Goal: Information Seeking & Learning: Learn about a topic

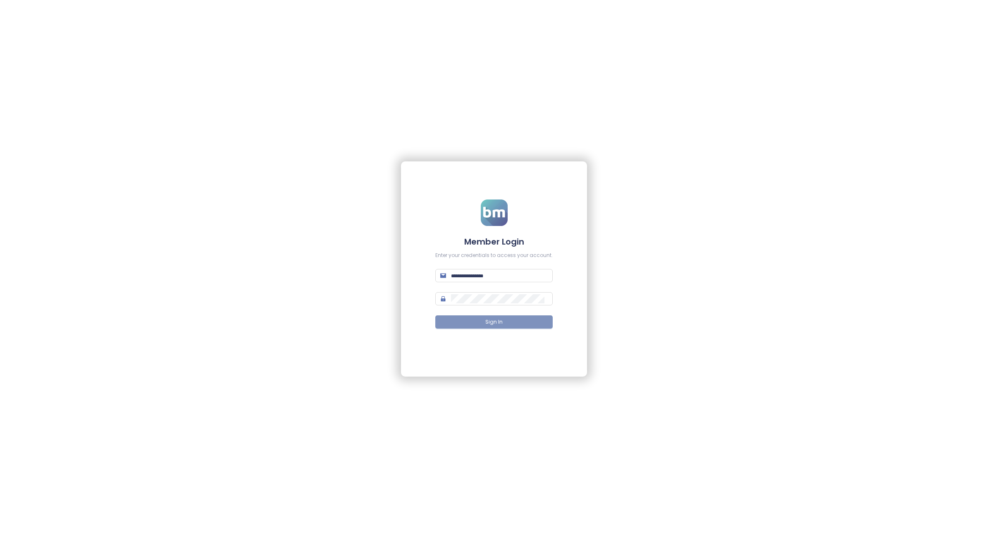
type input "**********"
click at [470, 322] on button "Sign In" at bounding box center [493, 321] width 117 height 13
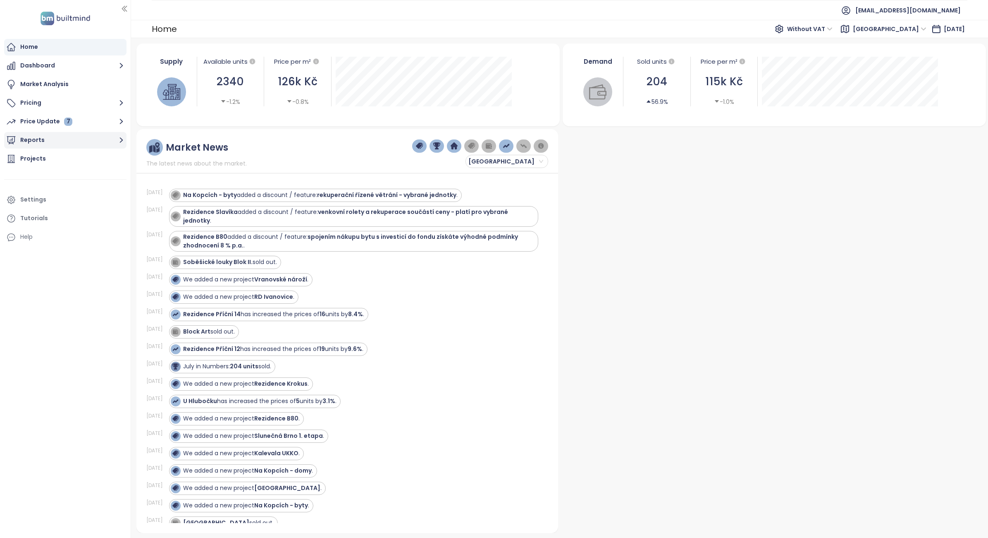
click at [48, 145] on button "Reports" at bounding box center [65, 140] width 122 height 17
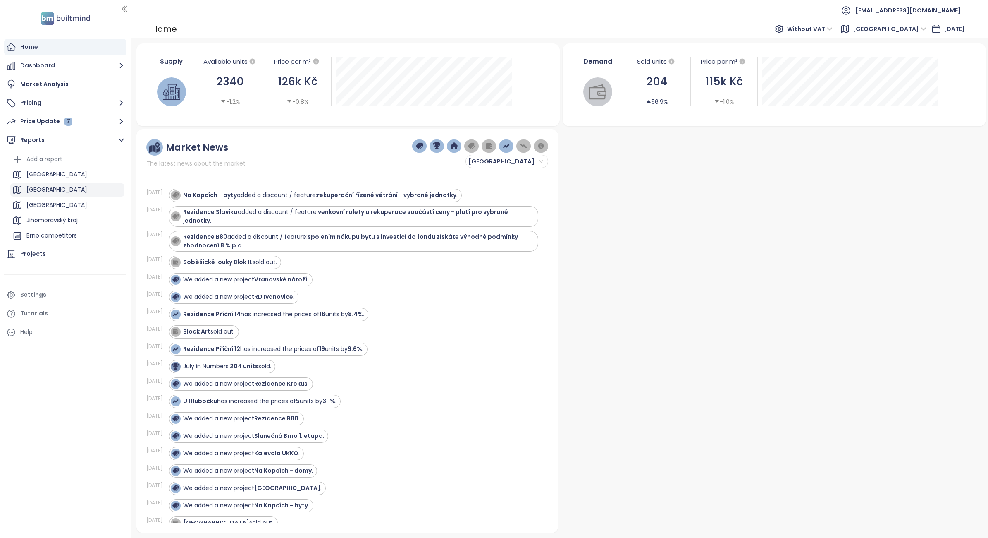
click at [42, 189] on div "[GEOGRAPHIC_DATA]" at bounding box center [56, 189] width 61 height 10
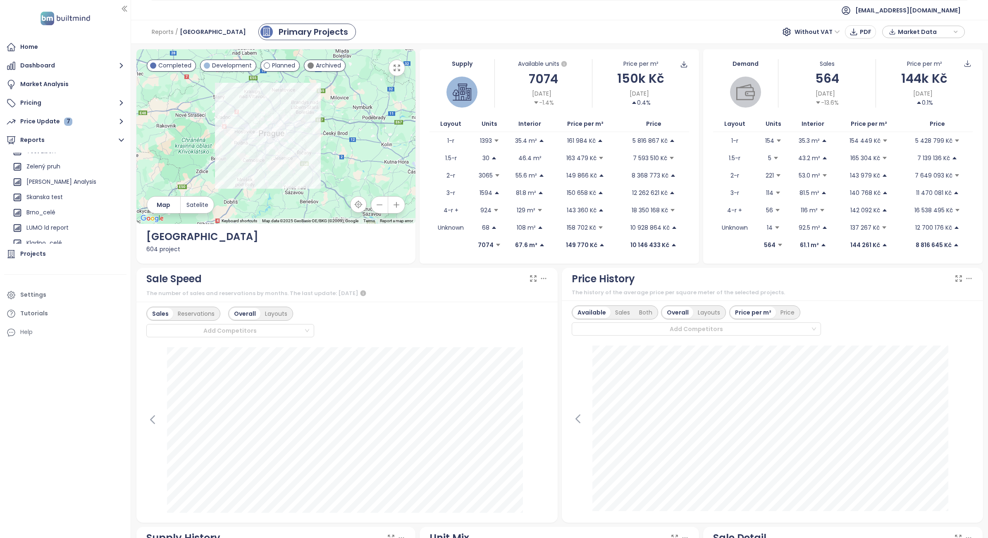
scroll to position [228, 0]
click at [57, 174] on div "Skanska test" at bounding box center [44, 176] width 36 height 10
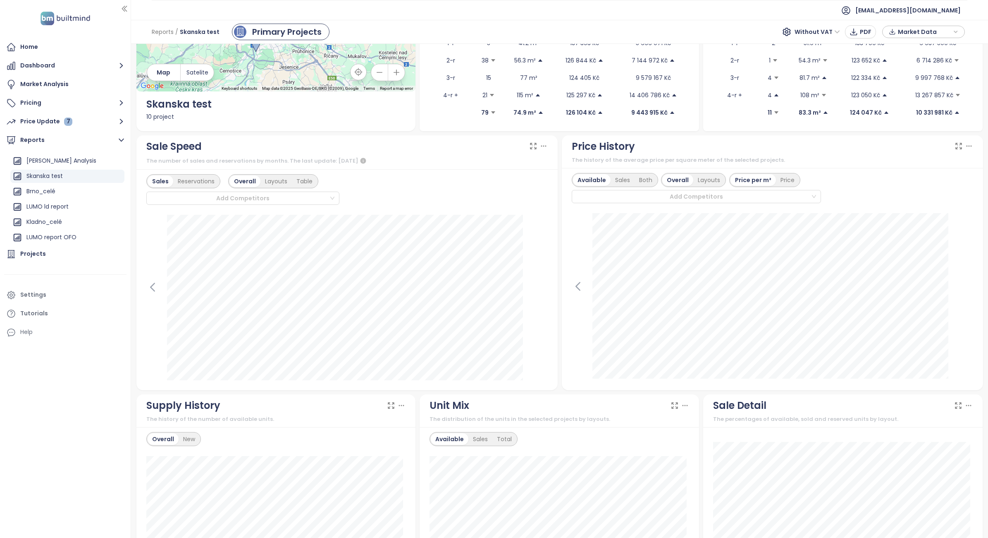
scroll to position [103, 0]
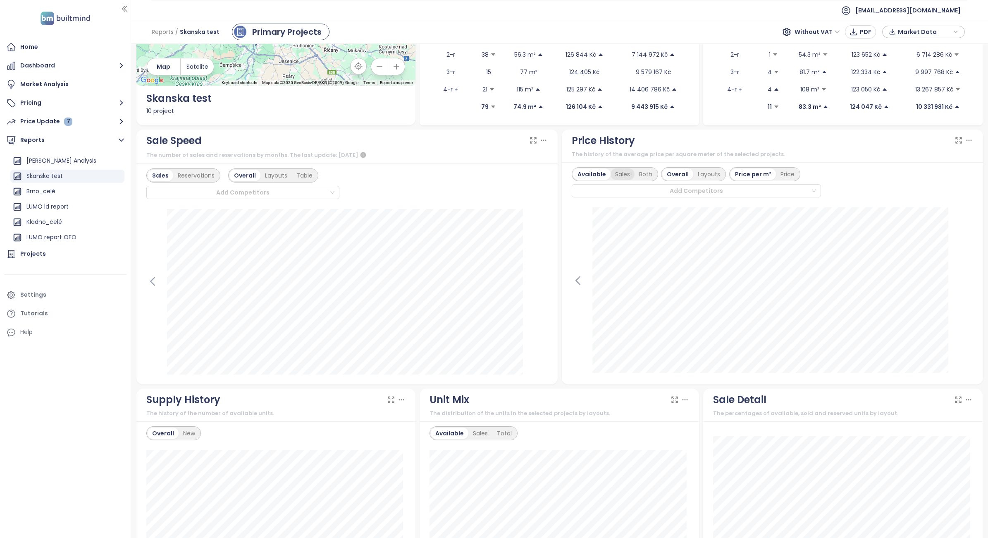
click at [619, 178] on div "Sales" at bounding box center [623, 174] width 24 height 12
click at [710, 174] on div "Layouts" at bounding box center [707, 174] width 31 height 12
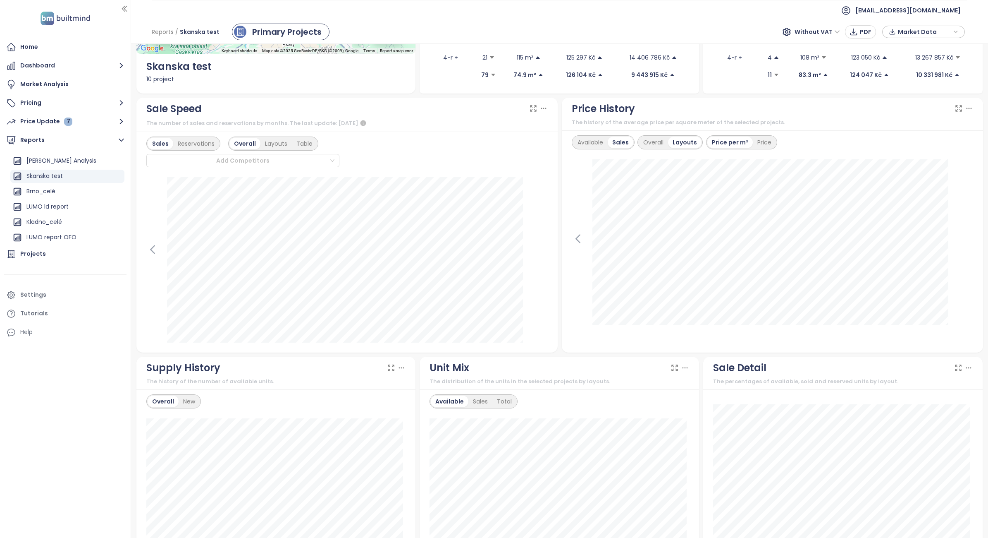
scroll to position [0, 0]
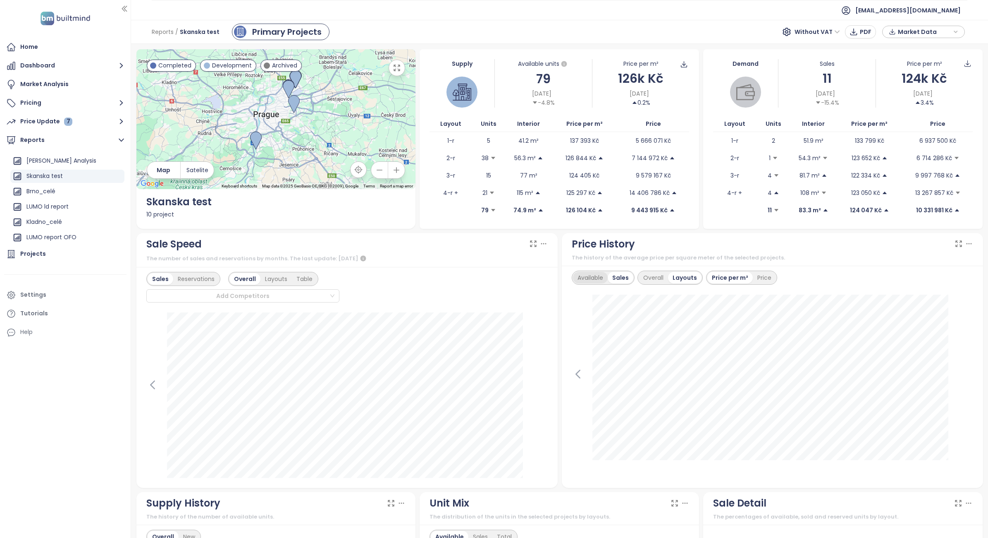
click at [586, 281] on div "Available" at bounding box center [590, 278] width 35 height 12
click at [654, 278] on div "Overall" at bounding box center [654, 278] width 29 height 12
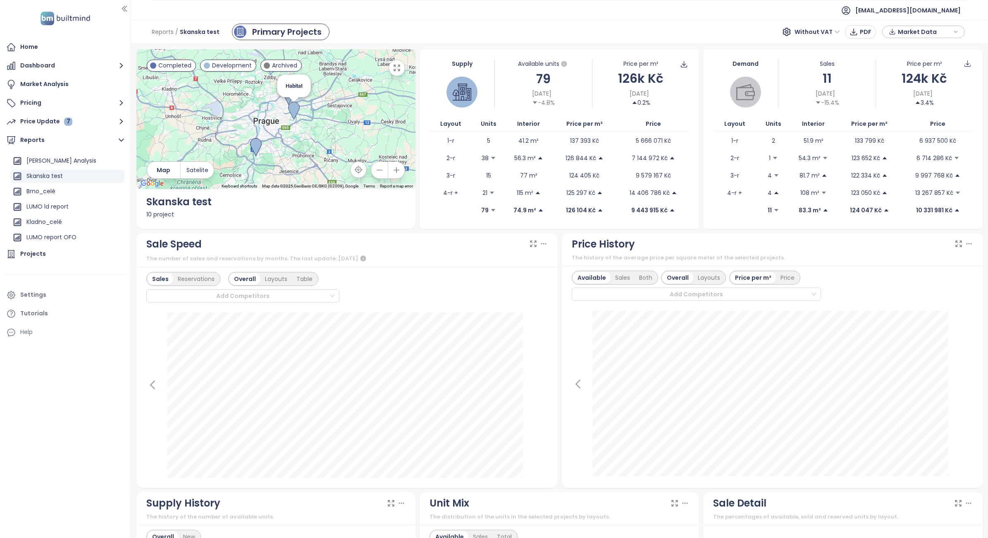
click at [292, 105] on img at bounding box center [294, 111] width 12 height 18
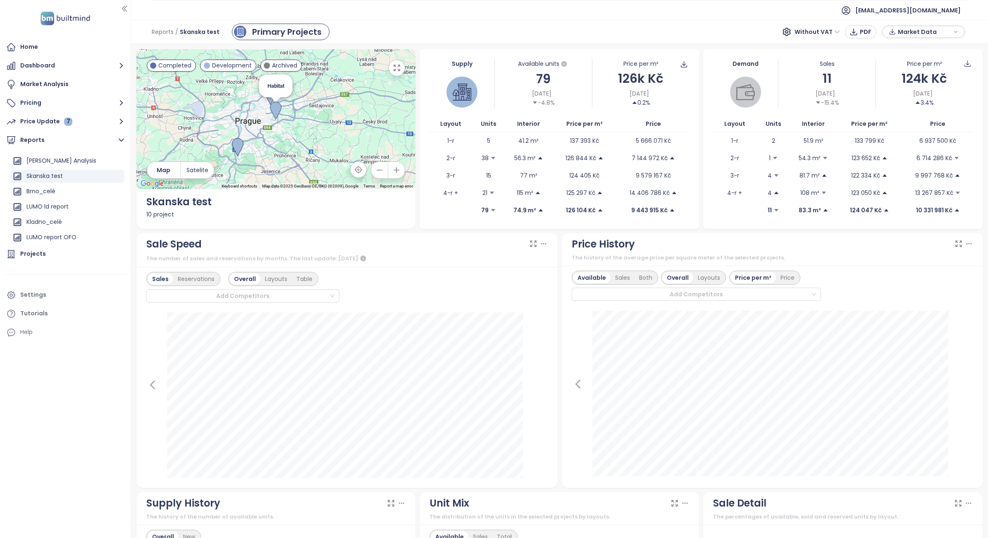
click at [273, 110] on img at bounding box center [276, 111] width 12 height 18
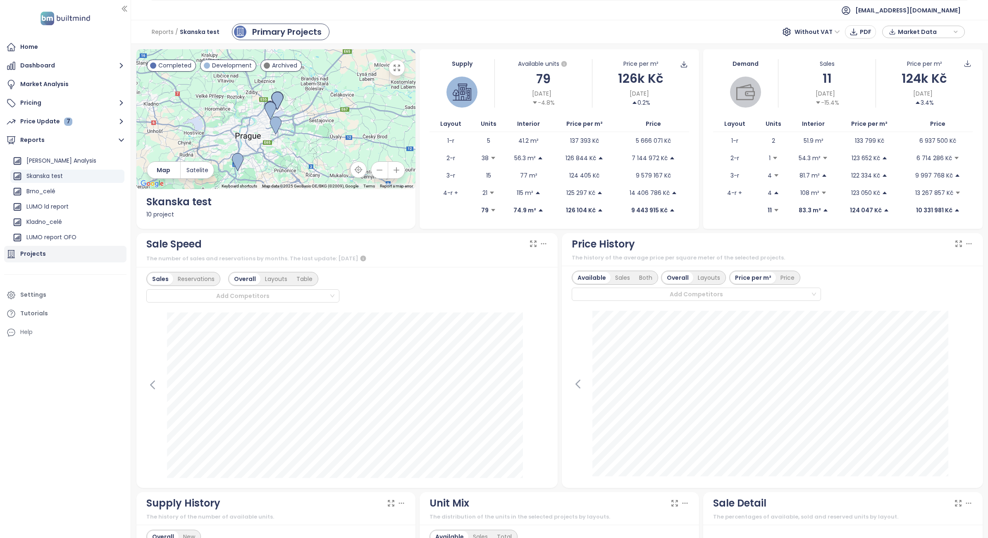
click at [29, 256] on div "Projects" at bounding box center [33, 254] width 26 height 10
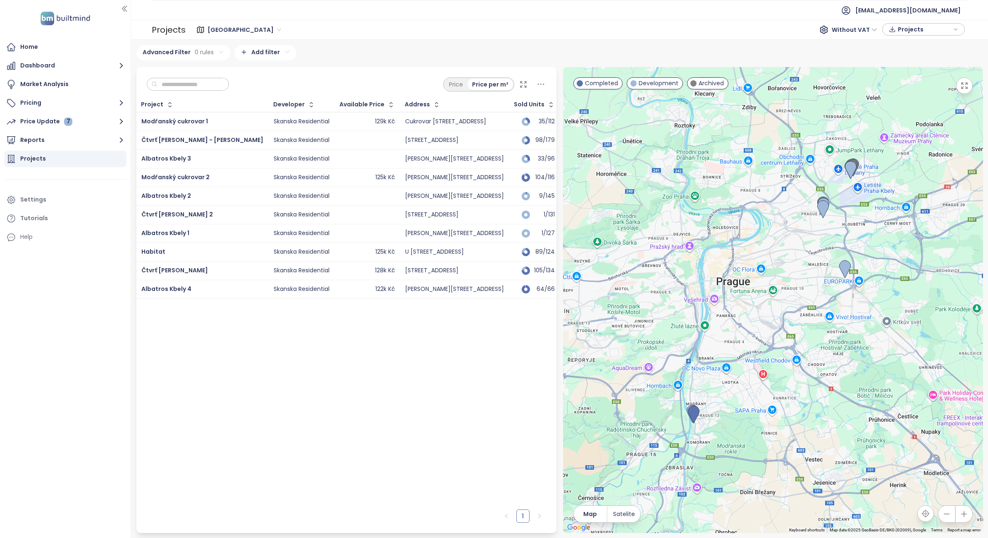
click at [227, 30] on span "[GEOGRAPHIC_DATA]" at bounding box center [245, 30] width 74 height 12
click at [226, 28] on span "[GEOGRAPHIC_DATA]" at bounding box center [245, 30] width 74 height 12
click at [218, 25] on span "[GEOGRAPHIC_DATA]" at bounding box center [245, 30] width 74 height 12
drag, startPoint x: 245, startPoint y: 96, endPoint x: 239, endPoint y: 102, distance: 7.9
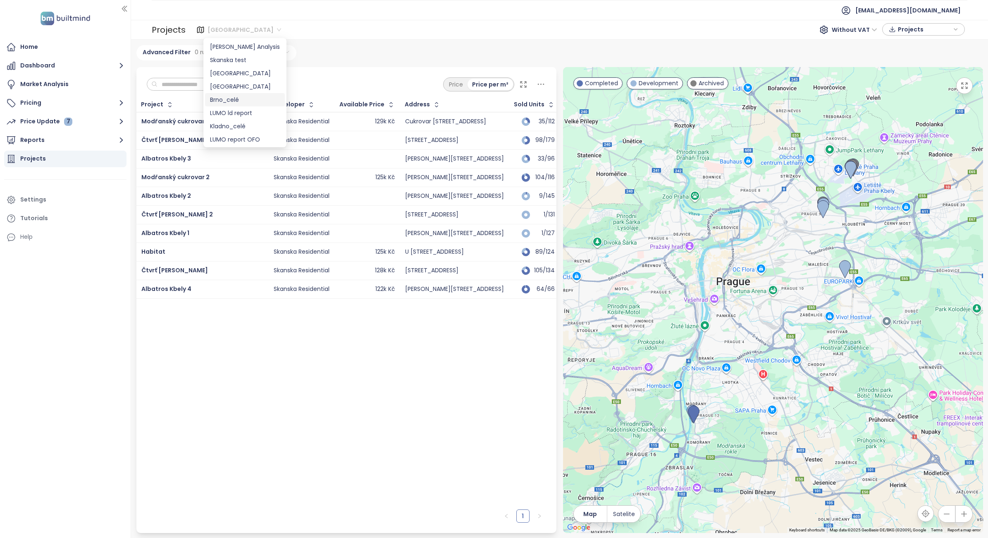
click at [245, 96] on div "Brno_celé" at bounding box center [245, 99] width 70 height 9
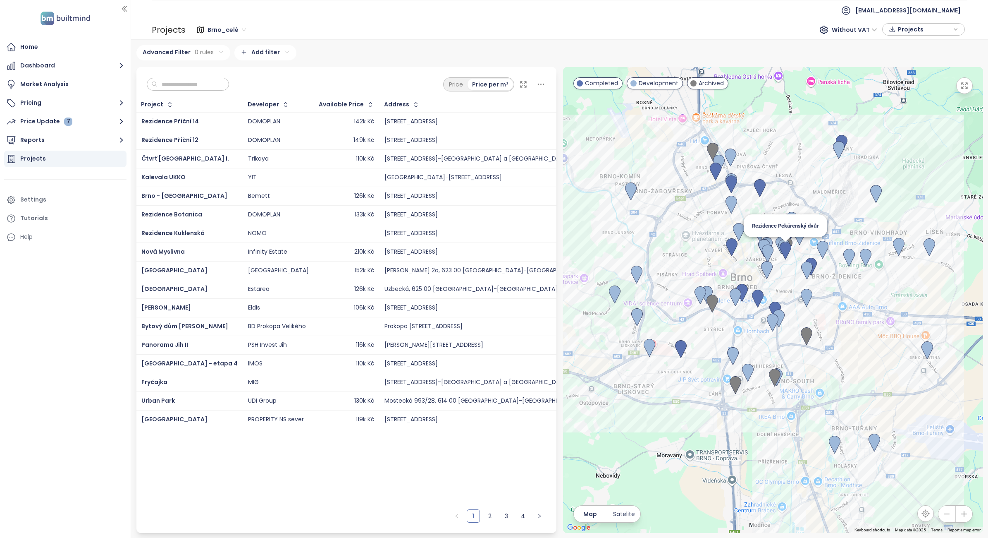
click at [784, 243] on img at bounding box center [786, 250] width 12 height 18
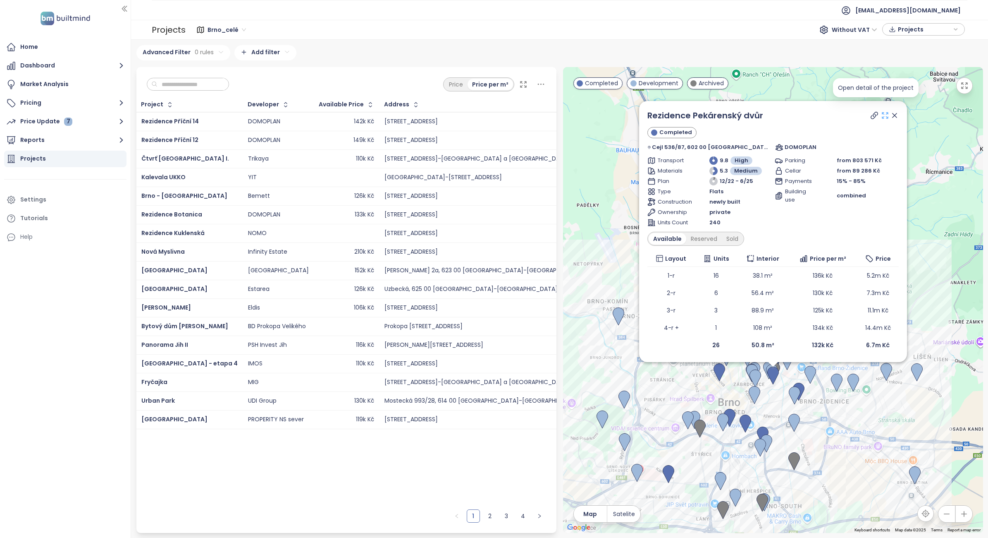
click at [881, 111] on icon at bounding box center [885, 115] width 8 height 8
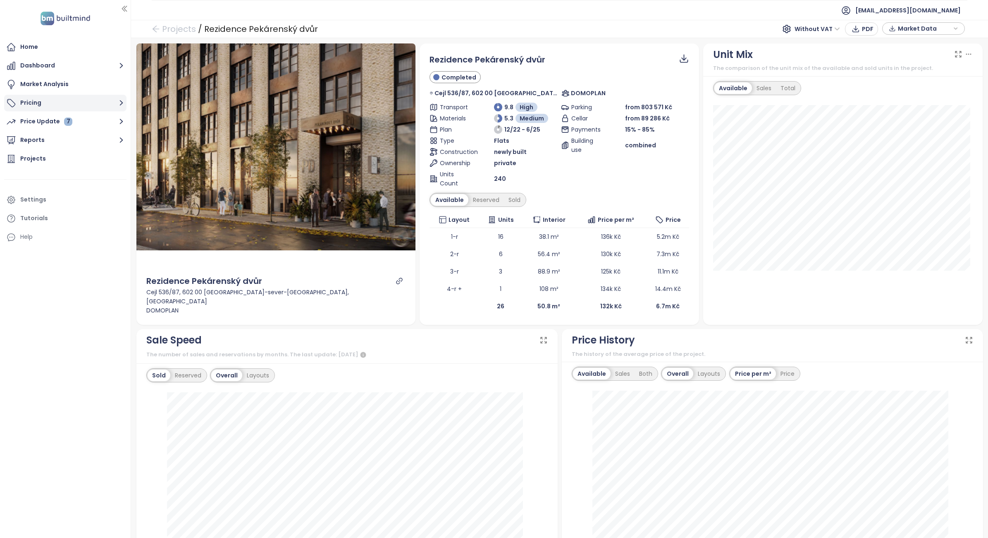
click at [73, 100] on button "Pricing" at bounding box center [65, 103] width 122 height 17
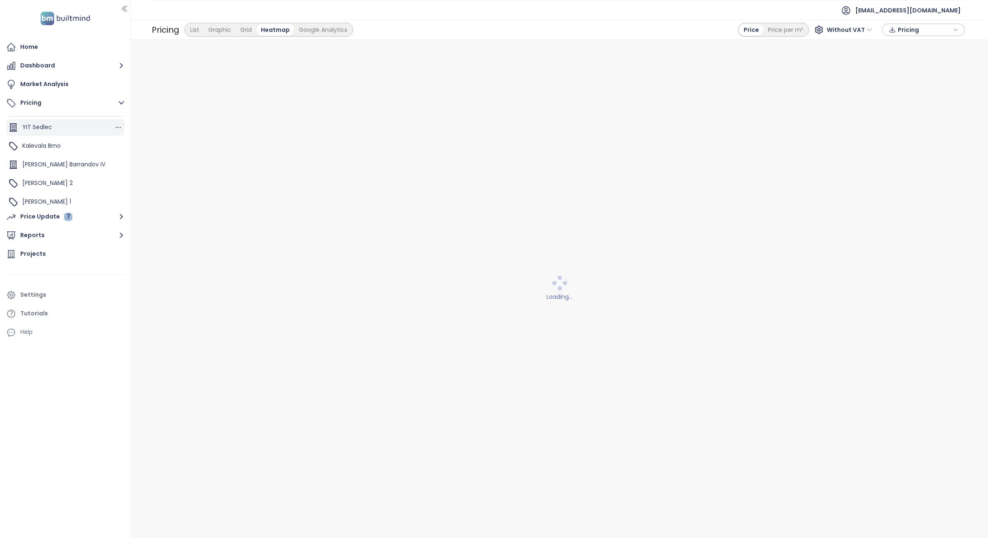
scroll to position [52, 0]
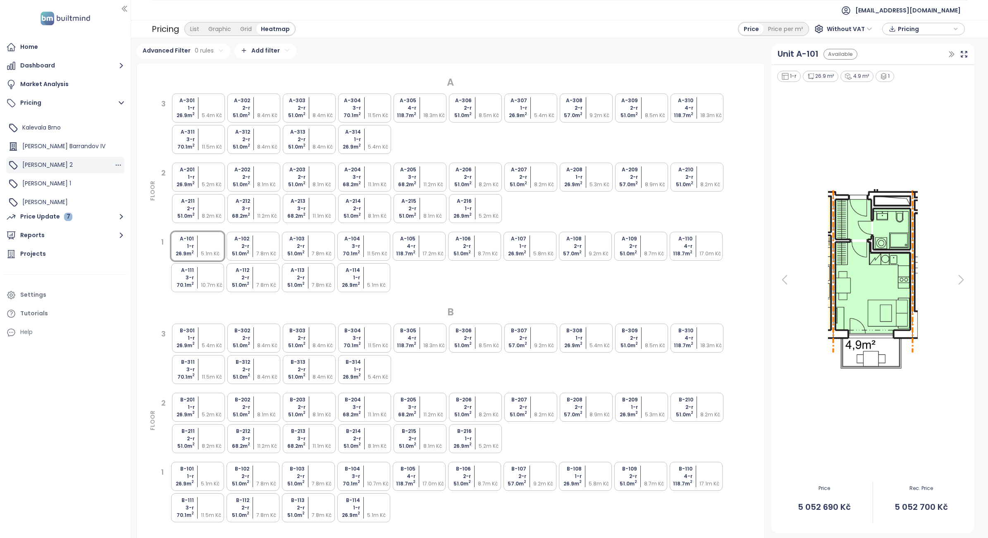
click at [75, 168] on div "[PERSON_NAME] 2" at bounding box center [65, 165] width 118 height 17
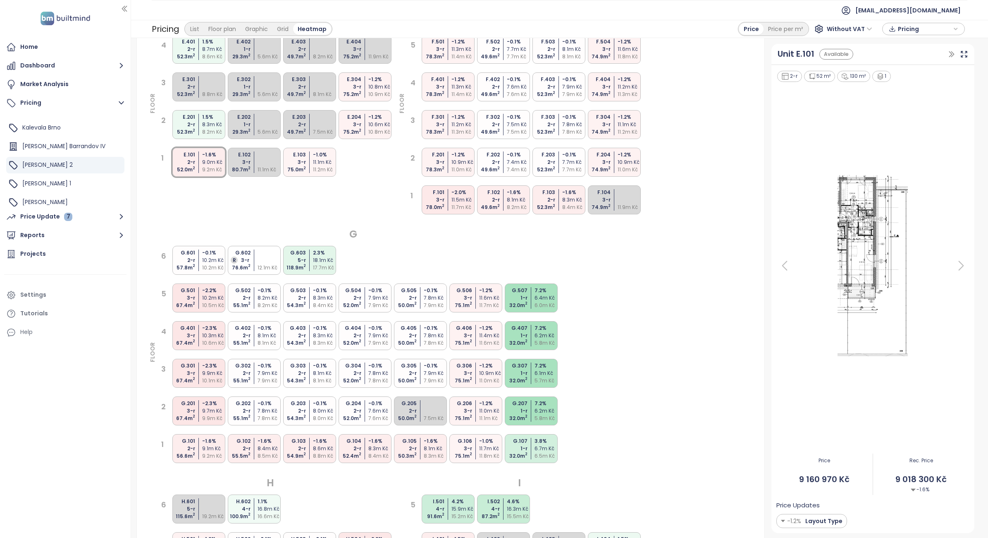
scroll to position [103, 0]
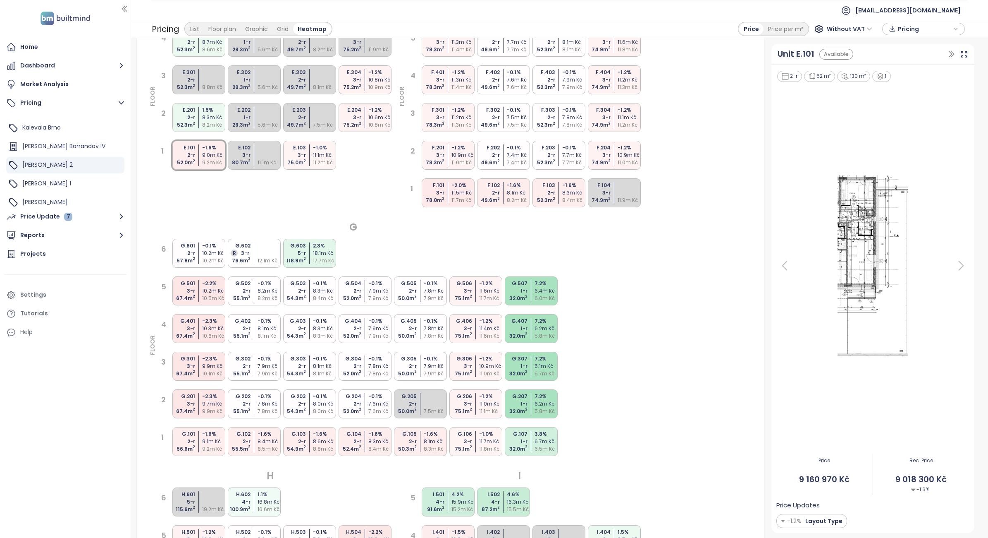
click at [540, 292] on div "6.4m Kč" at bounding box center [547, 290] width 24 height 7
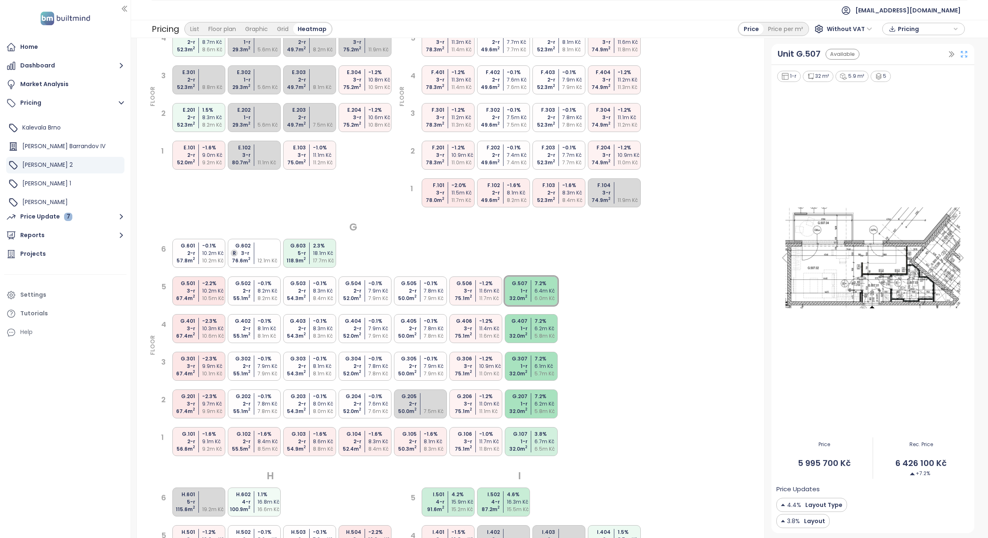
click at [960, 52] on icon at bounding box center [964, 54] width 8 height 8
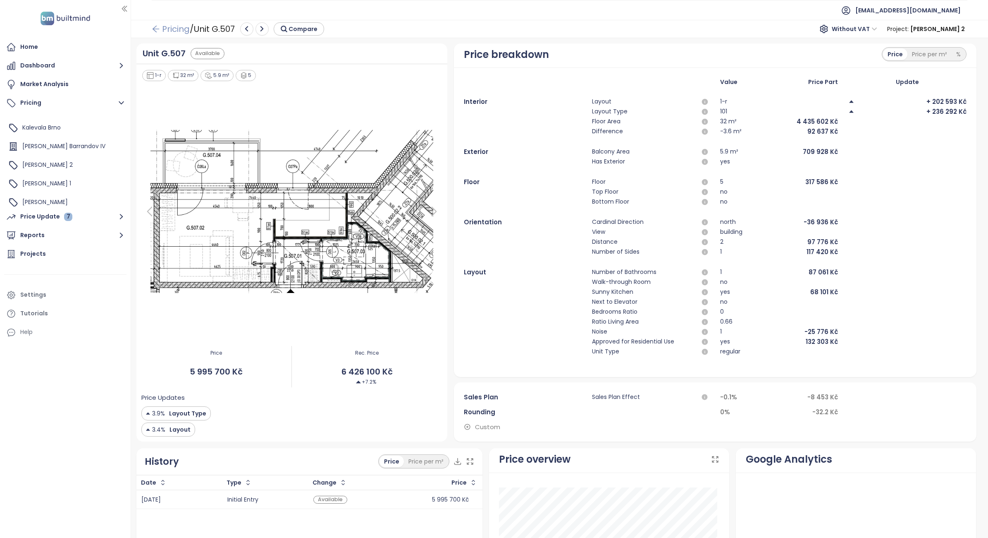
click at [158, 28] on icon "arrow-left" at bounding box center [156, 29] width 7 height 7
